Goal: Check status: Check status

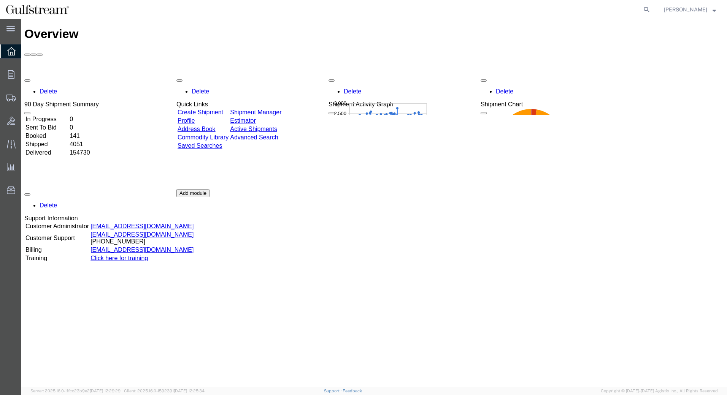
click at [652, 4] on form at bounding box center [646, 9] width 12 height 19
drag, startPoint x: 655, startPoint y: 10, endPoint x: 651, endPoint y: 8, distance: 4.6
click at [651, 8] on form at bounding box center [646, 9] width 12 height 19
click at [651, 12] on icon at bounding box center [646, 9] width 11 height 11
click at [511, 16] on input "search" at bounding box center [525, 9] width 231 height 18
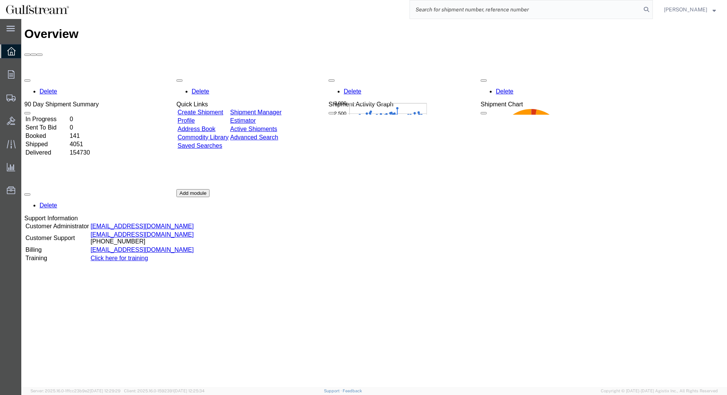
paste input "441748991416"
type input "441748991416"
click at [651, 10] on icon at bounding box center [646, 9] width 11 height 11
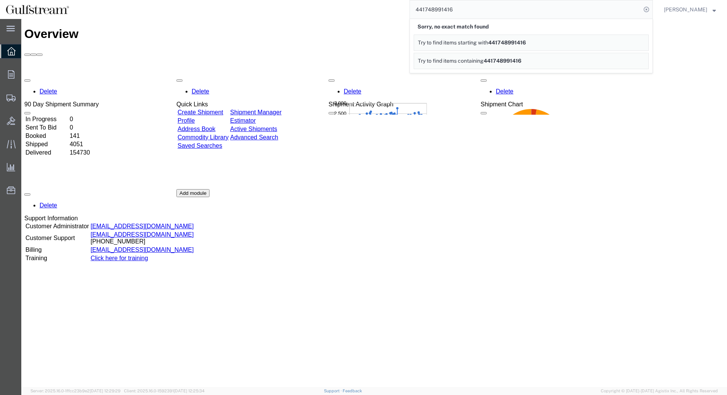
drag, startPoint x: 491, startPoint y: 10, endPoint x: 391, endPoint y: 17, distance: 100.6
click at [391, 17] on div "441748991416 Sorry, no exact match found Try to find items starting with 441748…" at bounding box center [364, 9] width 578 height 19
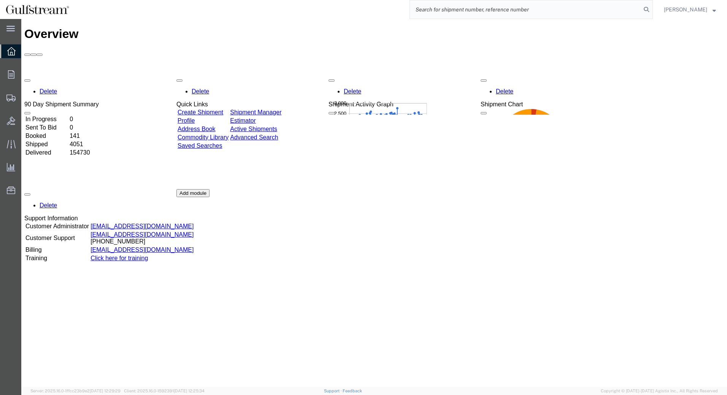
click at [503, 8] on input "search" at bounding box center [525, 9] width 231 height 18
click at [26, 99] on span "Shipments" at bounding box center [23, 97] width 5 height 15
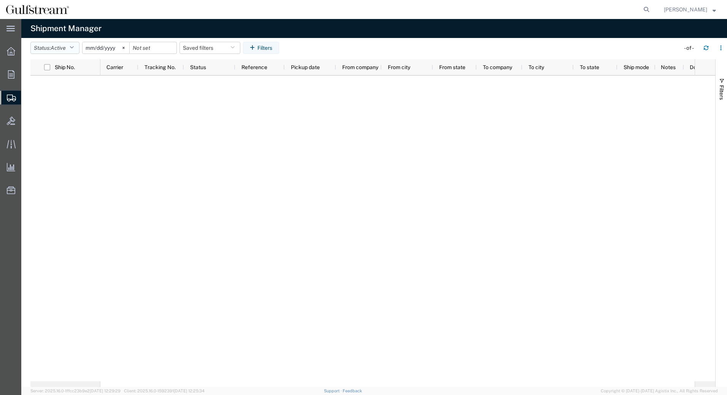
click at [73, 47] on icon "button" at bounding box center [72, 47] width 4 height 5
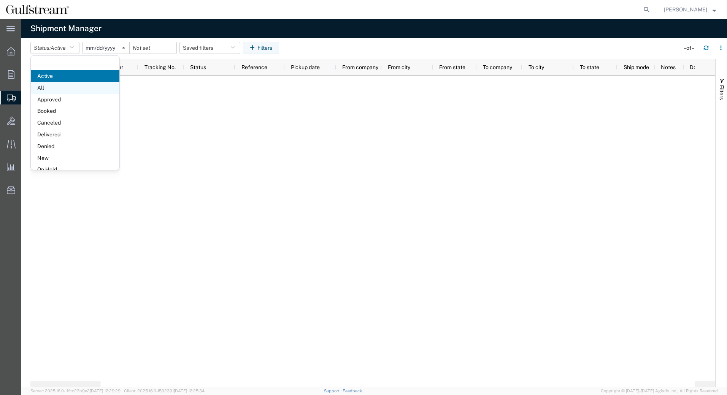
click at [57, 88] on span "All" at bounding box center [75, 88] width 89 height 12
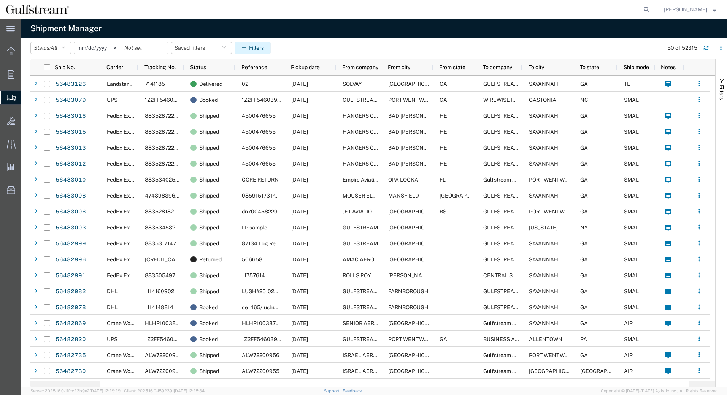
drag, startPoint x: 254, startPoint y: 44, endPoint x: 261, endPoint y: 44, distance: 6.5
click at [254, 44] on button "Filters" at bounding box center [252, 48] width 36 height 12
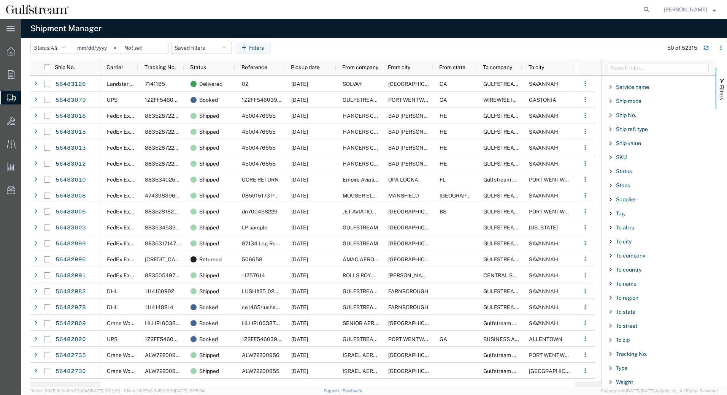
scroll to position [616, 0]
click at [609, 354] on span "Filter List 66 Filters" at bounding box center [610, 352] width 6 height 6
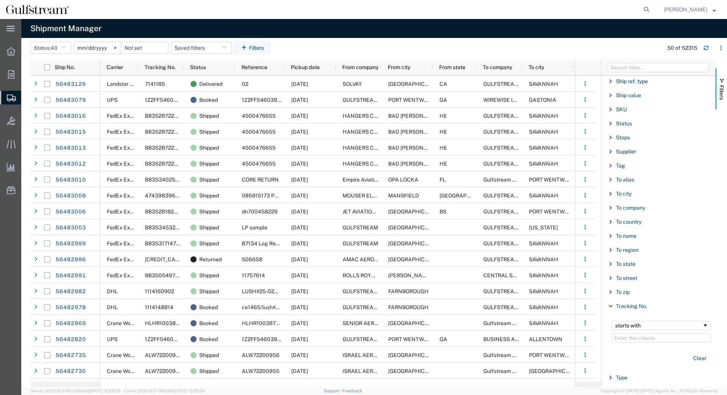
scroll to position [674, 0]
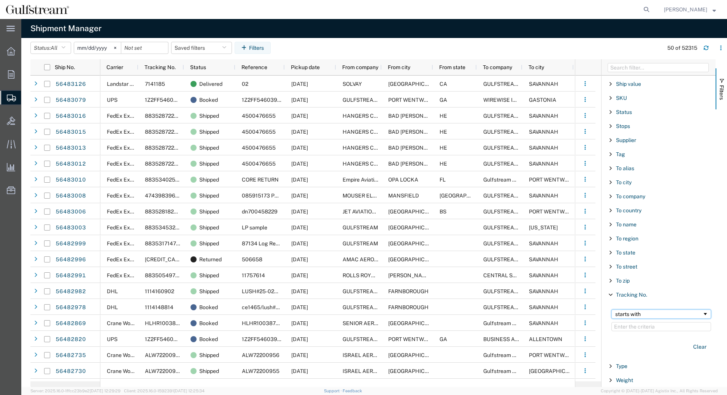
click at [655, 314] on div "starts with" at bounding box center [658, 314] width 87 height 6
click at [636, 329] on input "Filter Value" at bounding box center [661, 326] width 100 height 9
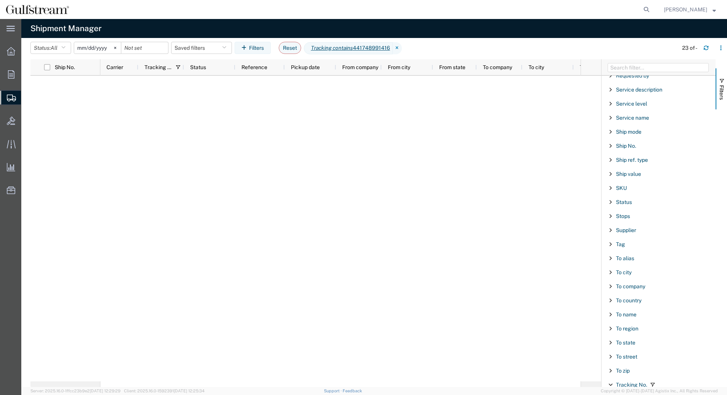
scroll to position [560, 0]
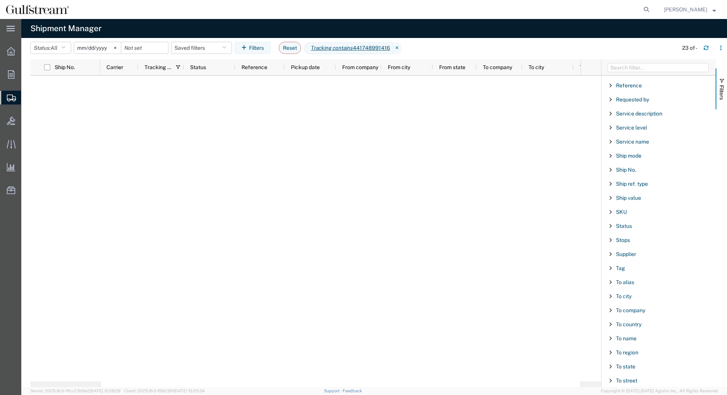
type input "441748991416"
click at [450, 312] on div at bounding box center [340, 229] width 480 height 306
